Goal: Use online tool/utility: Utilize a website feature to perform a specific function

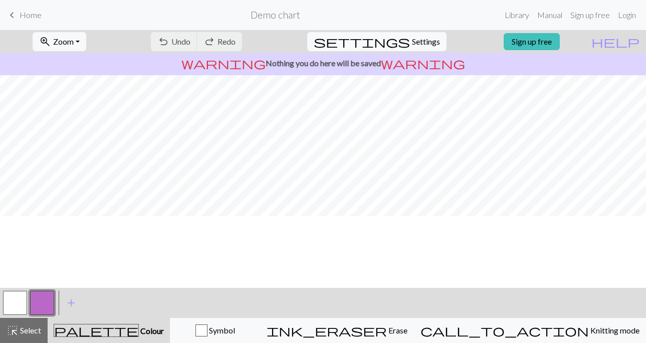
scroll to position [153, 0]
click at [18, 302] on button "button" at bounding box center [15, 303] width 24 height 24
click at [16, 301] on button "button" at bounding box center [15, 303] width 24 height 24
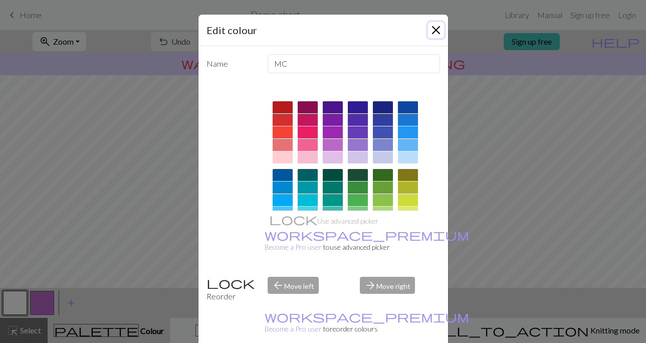
click at [437, 34] on button "Close" at bounding box center [436, 30] width 16 height 16
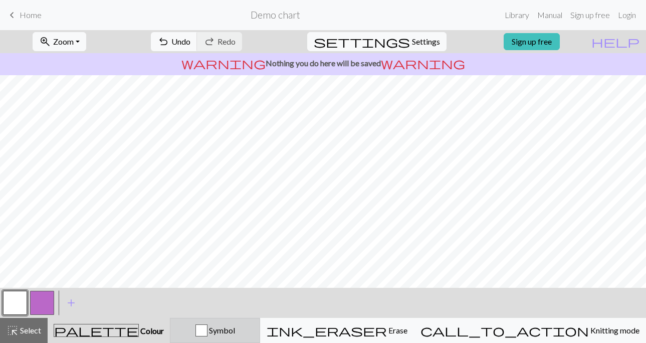
click at [207, 334] on div "button" at bounding box center [201, 330] width 12 height 12
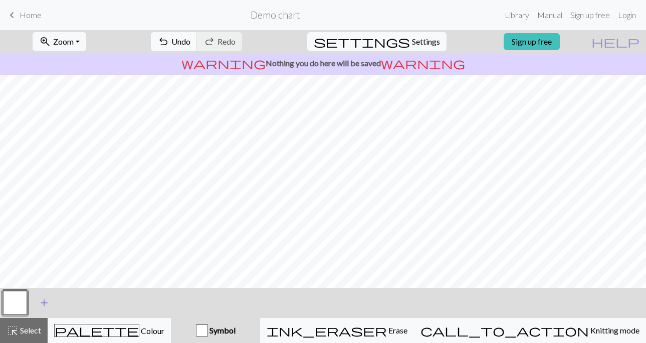
click at [41, 304] on span "add" at bounding box center [44, 303] width 12 height 14
click at [13, 299] on button "button" at bounding box center [15, 303] width 24 height 24
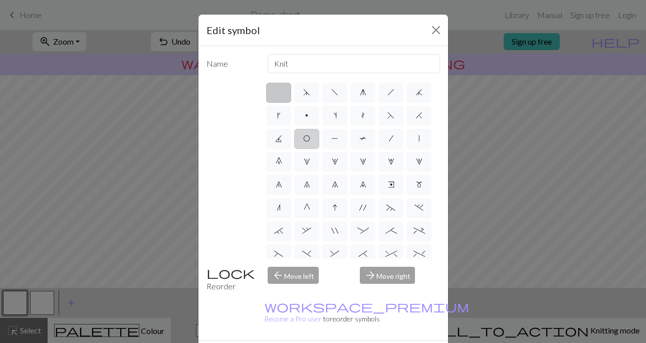
click at [304, 139] on span "O" at bounding box center [306, 138] width 7 height 8
click at [304, 139] on input "O" at bounding box center [306, 135] width 7 height 7
radio input "true"
type input "yo"
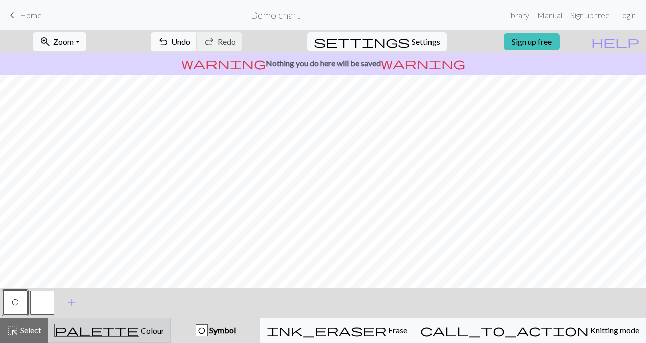
click at [151, 328] on div "palette Colour Colour" at bounding box center [109, 330] width 110 height 13
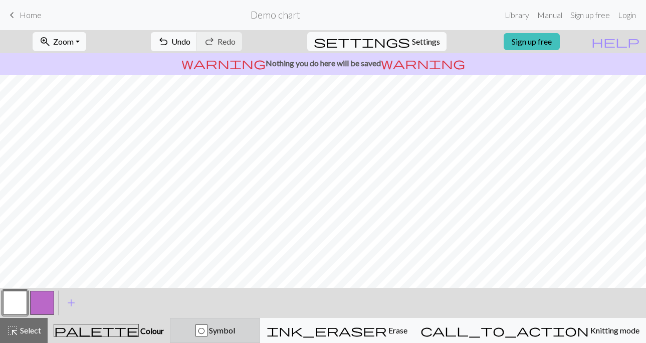
click at [253, 335] on div "O Symbol" at bounding box center [214, 330] width 77 height 12
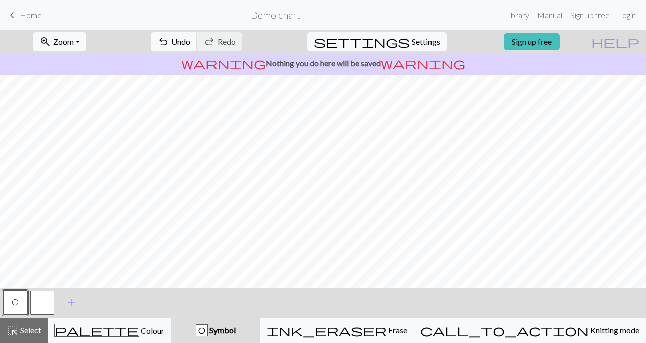
click at [46, 299] on button "button" at bounding box center [42, 303] width 24 height 24
click at [235, 326] on span "Symbol" at bounding box center [222, 330] width 28 height 10
click at [44, 300] on button "button" at bounding box center [42, 303] width 24 height 24
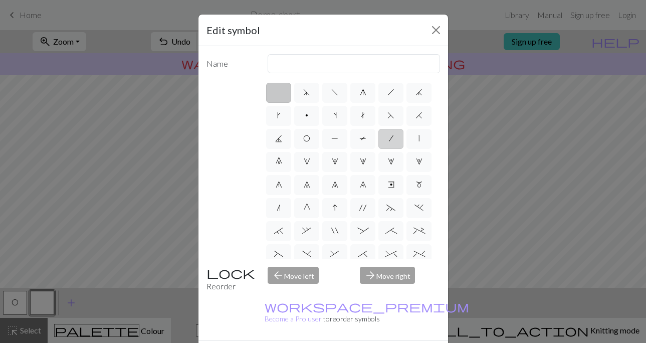
click at [392, 134] on span "/" at bounding box center [391, 138] width 5 height 8
click at [392, 133] on input "/" at bounding box center [392, 135] width 7 height 7
radio input "true"
type input "right leaning decrease"
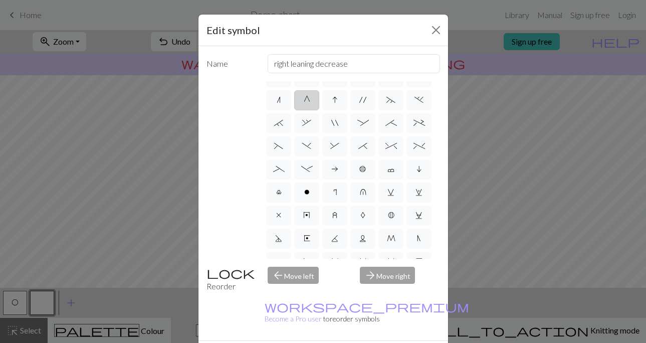
scroll to position [109, 0]
click at [389, 124] on span ";" at bounding box center [391, 122] width 12 height 8
click at [389, 224] on input ";" at bounding box center [388, 227] width 7 height 7
radio input "true"
type input "right part of 4+ stitch cable wyib"
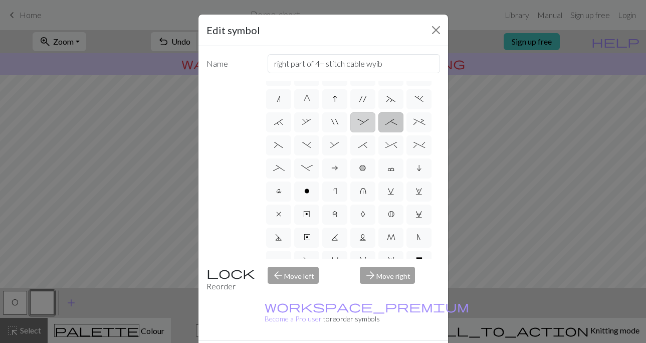
click at [370, 123] on label ":" at bounding box center [362, 122] width 25 height 20
click at [364, 224] on input ":" at bounding box center [360, 227] width 7 height 7
radio input "true"
type input "left part of 4+ stitch cable wyib"
click at [279, 146] on span "(" at bounding box center [278, 145] width 9 height 8
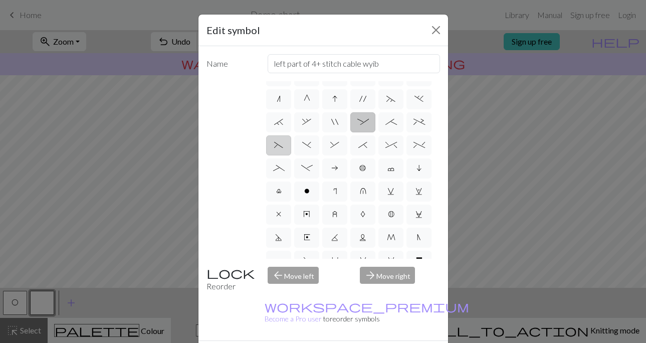
click at [279, 247] on input "(" at bounding box center [277, 250] width 7 height 7
radio input "true"
type input "left part of left 3+ stitch cable, wyif"
click at [308, 146] on span ")" at bounding box center [306, 145] width 9 height 8
click at [308, 247] on input ")" at bounding box center [305, 250] width 7 height 7
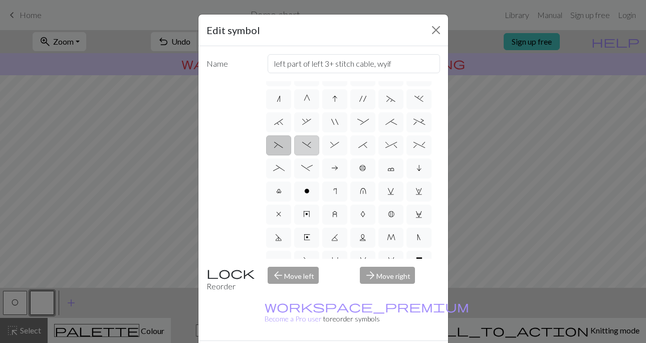
radio input "true"
type input "right part of left 3+ stitch cable, wyif"
click at [336, 148] on span "&" at bounding box center [334, 145] width 9 height 8
click at [336, 247] on input "&" at bounding box center [333, 250] width 7 height 7
radio input "true"
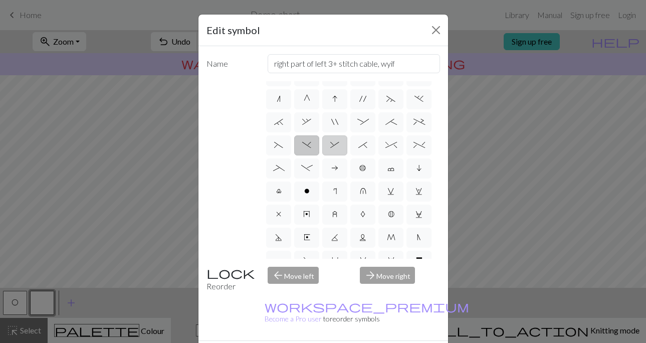
type input "left part of right 3+ stitch cable, wyib"
click at [355, 149] on label "*" at bounding box center [362, 145] width 25 height 20
click at [358, 247] on input "*" at bounding box center [361, 250] width 7 height 7
radio input "true"
type input "right part of right 3+ stitch cable, wyib"
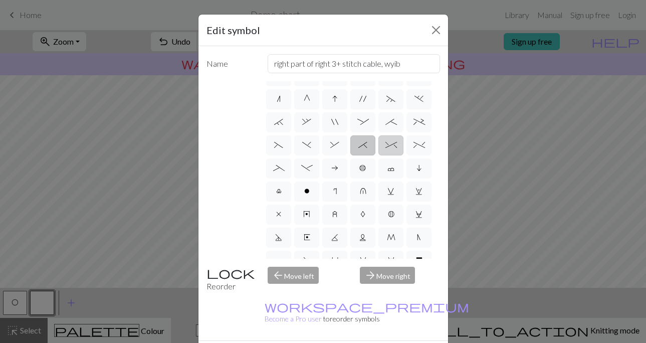
click at [392, 148] on span "^" at bounding box center [391, 145] width 12 height 8
click at [392, 247] on input "^" at bounding box center [388, 250] width 7 height 7
radio input "true"
type input "2 stitch right twist cable"
click at [283, 160] on label "_" at bounding box center [278, 168] width 25 height 20
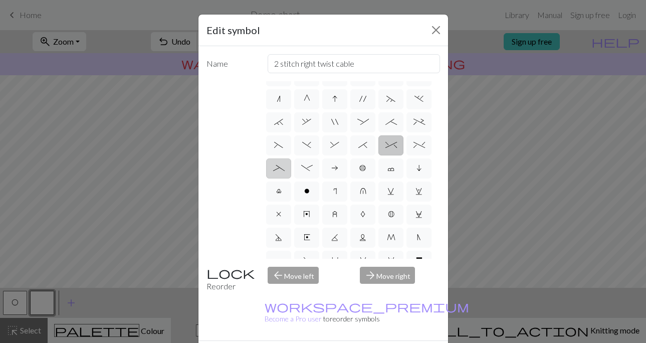
click at [280, 271] on input "_" at bounding box center [276, 274] width 7 height 7
radio input "true"
type input "Left part of left 4+ cable"
click at [311, 164] on span "-" at bounding box center [307, 168] width 12 height 8
click at [308, 271] on input "-" at bounding box center [304, 274] width 7 height 7
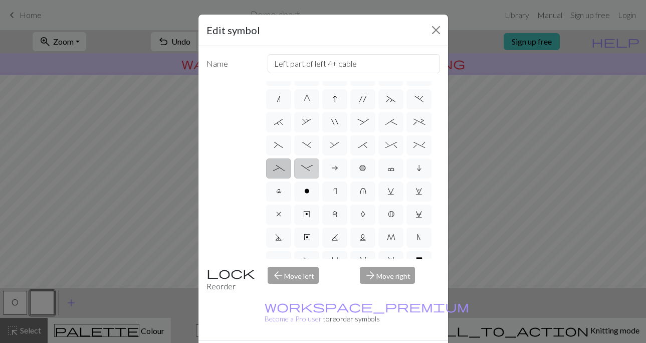
radio input "true"
type input "Right part of left 4+ cable"
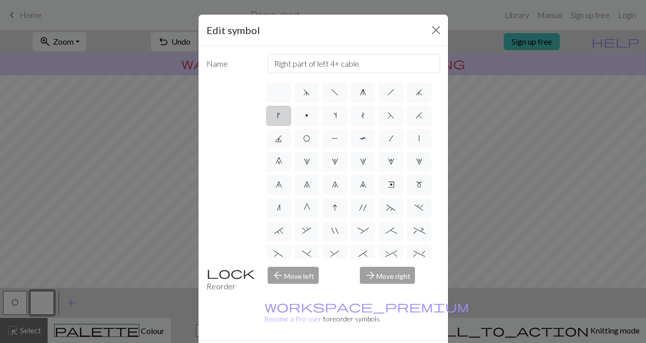
click at [280, 117] on span "k" at bounding box center [279, 115] width 4 height 8
click at [280, 116] on input "k" at bounding box center [280, 112] width 7 height 7
radio input "true"
type input "right leaning increase"
click at [417, 98] on label "j" at bounding box center [418, 93] width 25 height 20
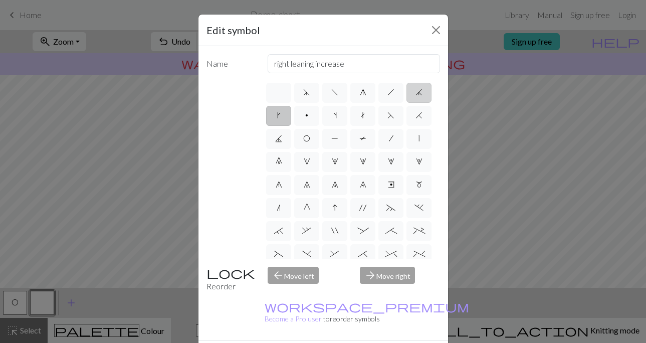
click at [417, 93] on input "j" at bounding box center [418, 89] width 7 height 7
radio input "true"
type input "k3tog"
click at [420, 118] on span "H" at bounding box center [418, 115] width 7 height 8
click at [420, 116] on input "H" at bounding box center [418, 112] width 7 height 7
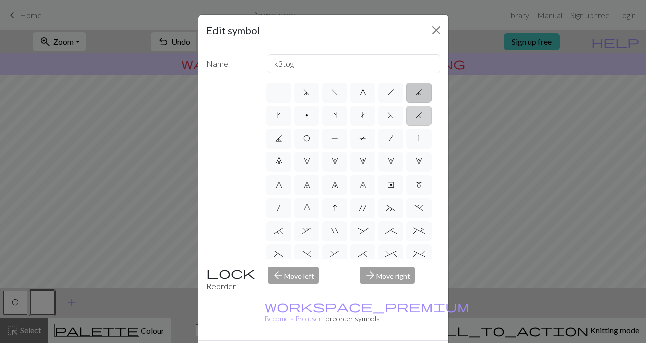
radio input "true"
type input "k2tog"
click at [314, 116] on label "p" at bounding box center [306, 116] width 25 height 20
click at [312, 116] on input "p" at bounding box center [308, 112] width 7 height 7
radio input "true"
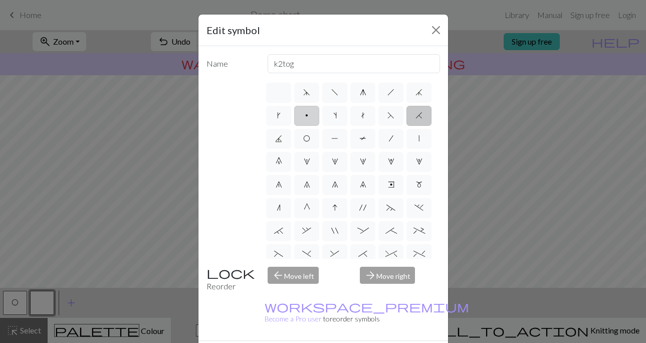
type input "purl"
click at [335, 117] on span "s" at bounding box center [335, 115] width 4 height 8
click at [335, 116] on input "s" at bounding box center [336, 112] width 7 height 7
radio input "true"
type input "increase one left leaning"
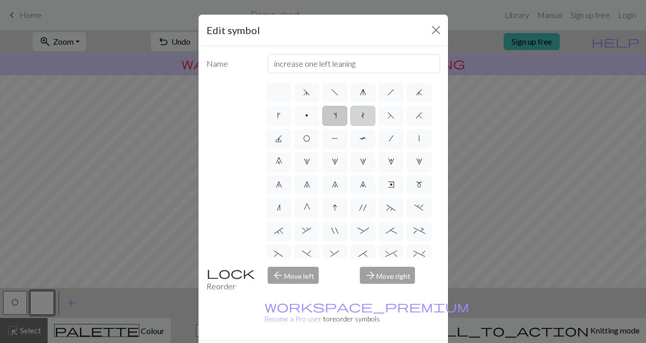
click at [361, 117] on span "t" at bounding box center [363, 115] width 4 height 8
click at [361, 116] on input "t" at bounding box center [364, 112] width 7 height 7
radio input "true"
type input "ktbl"
click at [387, 123] on label "F" at bounding box center [390, 116] width 25 height 20
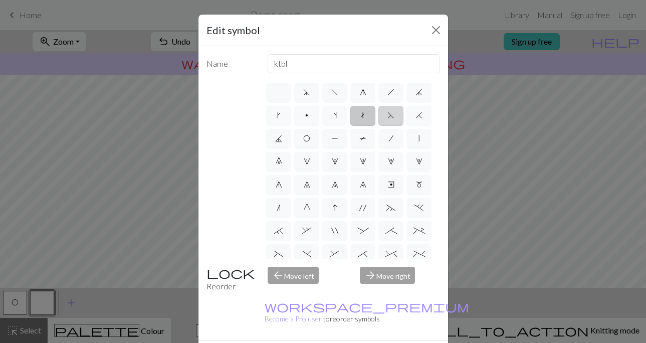
click at [387, 116] on input "F" at bounding box center [390, 112] width 7 height 7
radio input "true"
type input "ssk"
click at [388, 227] on span ";" at bounding box center [391, 230] width 12 height 8
click at [388, 227] on input ";" at bounding box center [388, 227] width 7 height 7
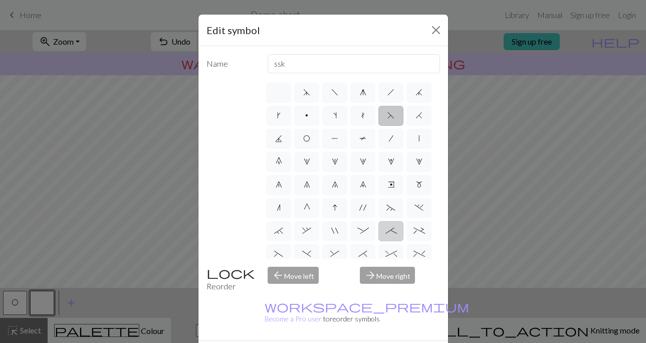
radio input "true"
type input "right part of 4+ stitch cable wyib"
click at [393, 208] on span "~" at bounding box center [390, 207] width 9 height 8
click at [393, 208] on input "~" at bounding box center [389, 204] width 7 height 7
radio input "true"
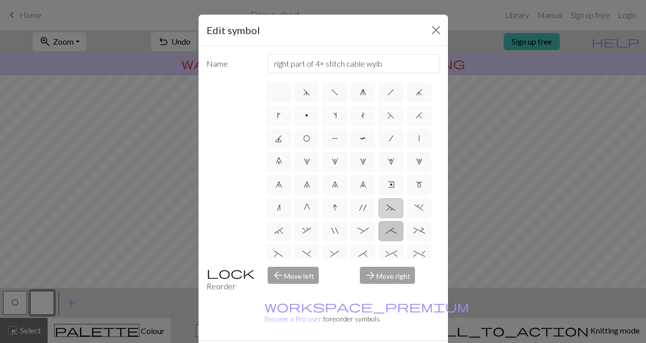
type input "3+ stitch left twist"
click at [355, 227] on label ":" at bounding box center [362, 231] width 25 height 20
click at [357, 227] on input ":" at bounding box center [360, 227] width 7 height 7
radio input "true"
type input "left part of 4+ stitch cable wyib"
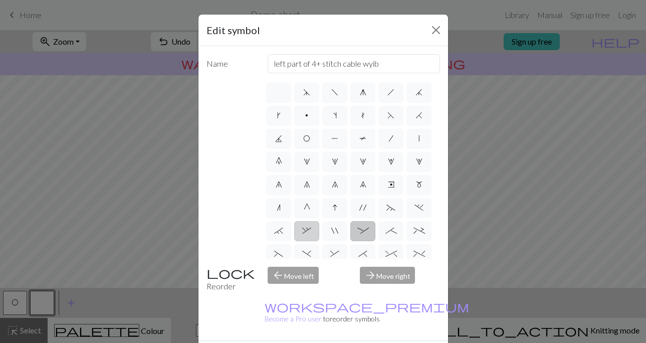
click at [318, 226] on label "," at bounding box center [306, 231] width 25 height 20
click at [309, 226] on input "," at bounding box center [305, 227] width 7 height 7
radio input "true"
type input "3+ stitch right twist"
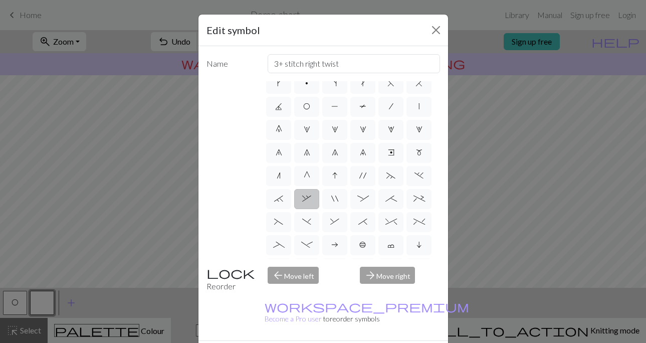
scroll to position [28, 0]
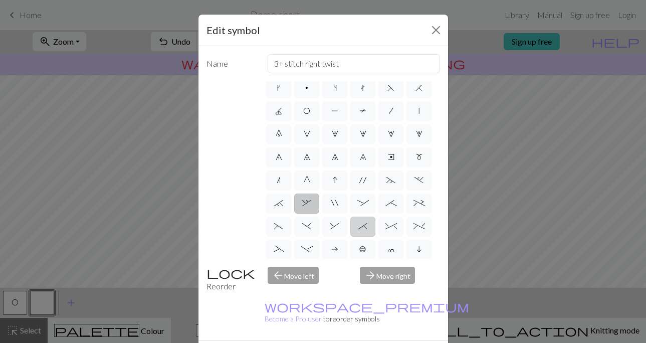
click at [366, 227] on span "*" at bounding box center [362, 226] width 9 height 8
click at [365, 247] on input "*" at bounding box center [361, 250] width 7 height 7
radio input "true"
type input "right part of right 3+ stitch cable, wyib"
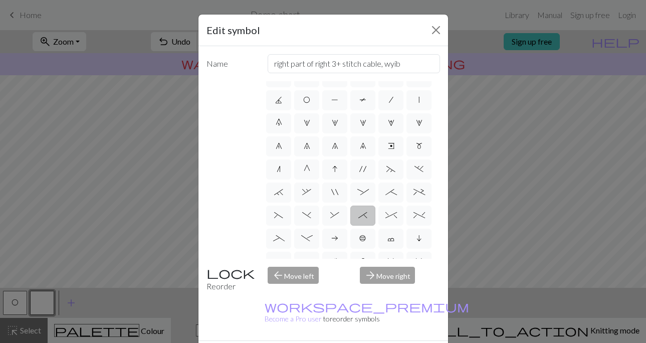
scroll to position [40, 0]
click at [274, 217] on label "(" at bounding box center [278, 214] width 25 height 20
click at [274, 247] on input "(" at bounding box center [277, 250] width 7 height 7
radio input "true"
type input "left part of left 3+ stitch cable, wyif"
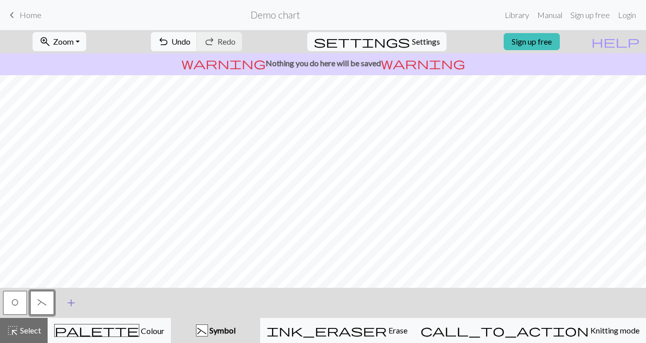
click at [73, 301] on span "add" at bounding box center [71, 303] width 12 height 14
click at [76, 303] on button "button" at bounding box center [69, 303] width 24 height 24
click at [45, 300] on span "(" at bounding box center [42, 302] width 9 height 8
